Goal: Find specific page/section: Find specific page/section

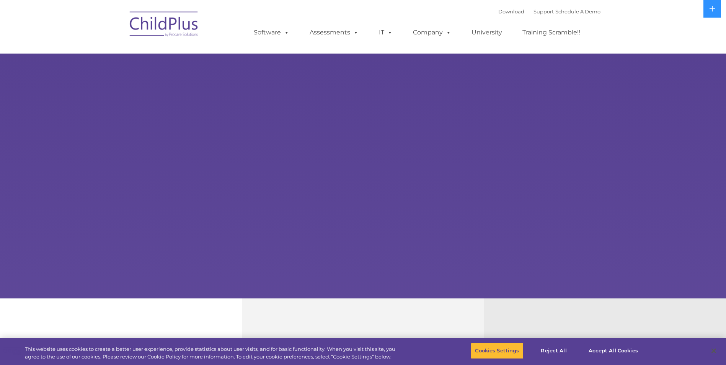
select select "MEDIUM"
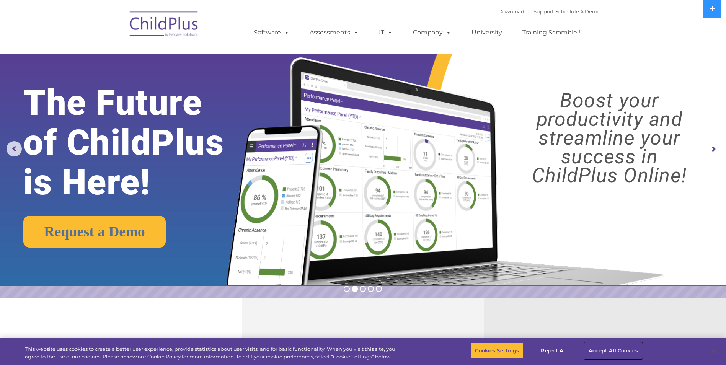
click at [605, 350] on button "Accept All Cookies" at bounding box center [614, 351] width 58 height 16
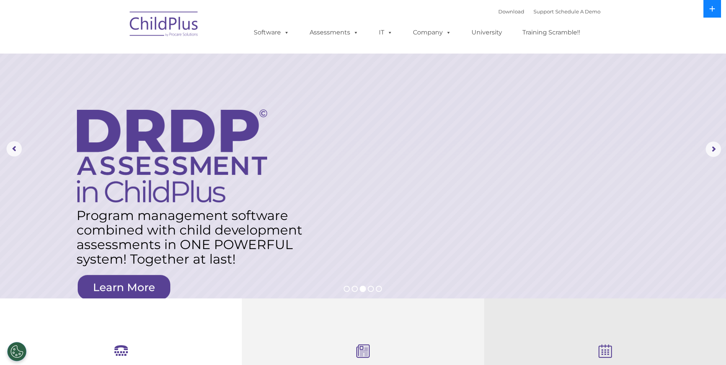
click at [712, 13] on button at bounding box center [713, 9] width 18 height 18
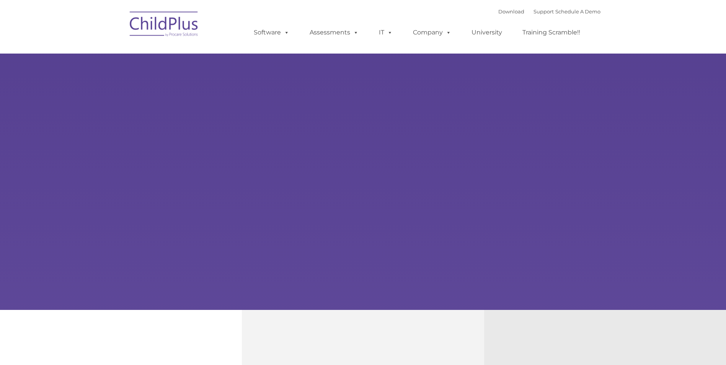
type input ""
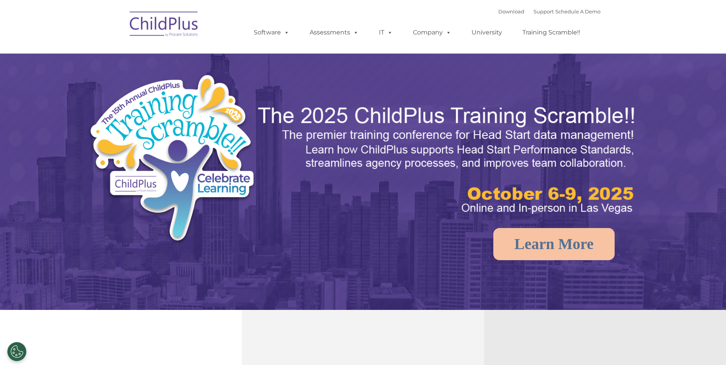
select select "MEDIUM"
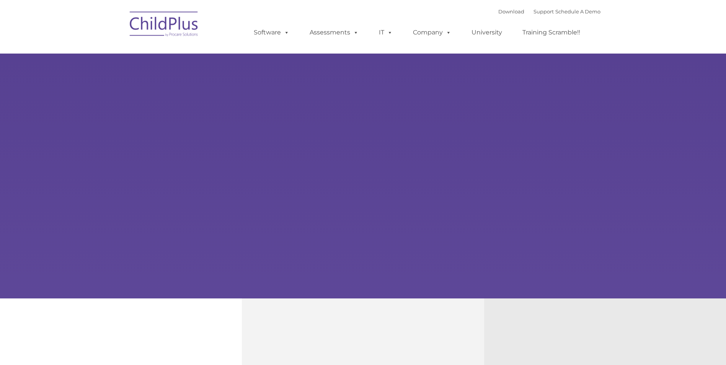
type input ""
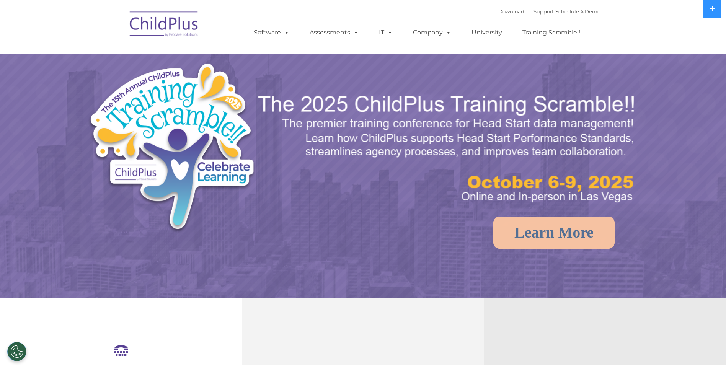
select select "MEDIUM"
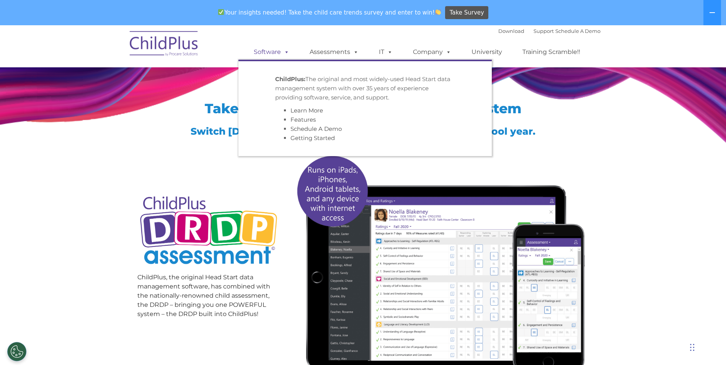
click at [275, 53] on link "Software" at bounding box center [271, 51] width 51 height 15
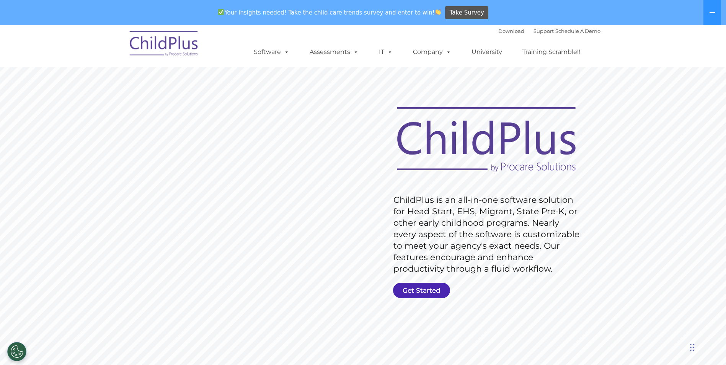
click at [424, 286] on link "Get Started" at bounding box center [421, 290] width 57 height 15
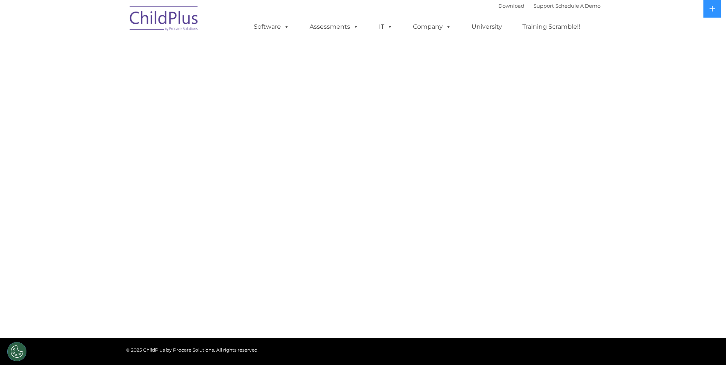
select select "MEDIUM"
